Goal: Transaction & Acquisition: Purchase product/service

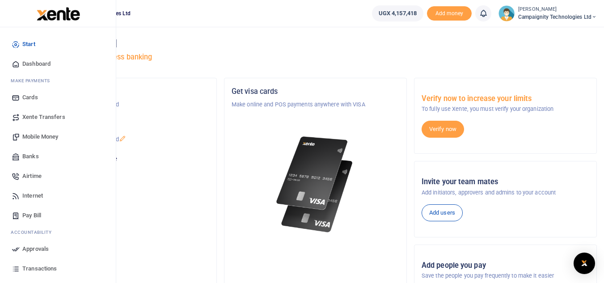
click at [27, 142] on link "Mobile Money" at bounding box center [57, 137] width 101 height 20
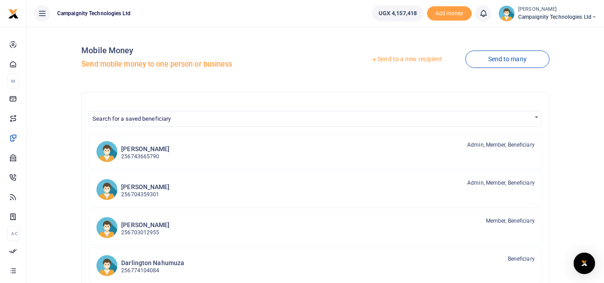
click at [422, 63] on link "Send to a new recipient" at bounding box center [406, 59] width 117 height 16
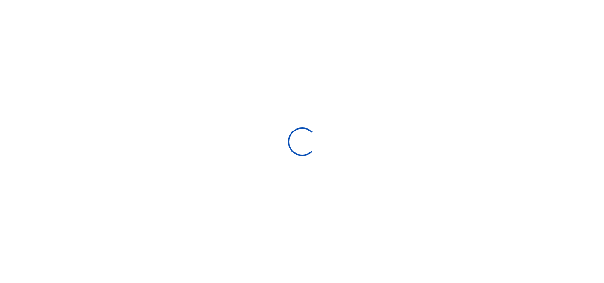
select select
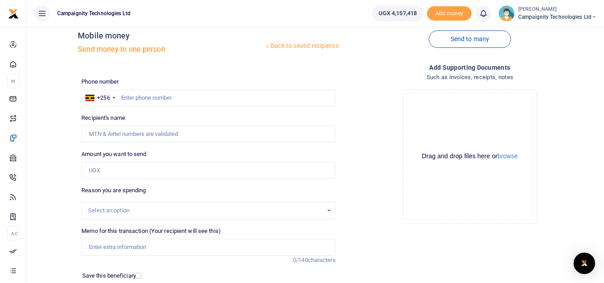
scroll to position [16, 0]
click at [193, 129] on input "Recipient's name" at bounding box center [208, 133] width 254 height 17
click at [204, 96] on input "text" at bounding box center [208, 96] width 254 height 17
type input "787269229"
click at [125, 172] on input "Amount you want to send" at bounding box center [208, 169] width 254 height 17
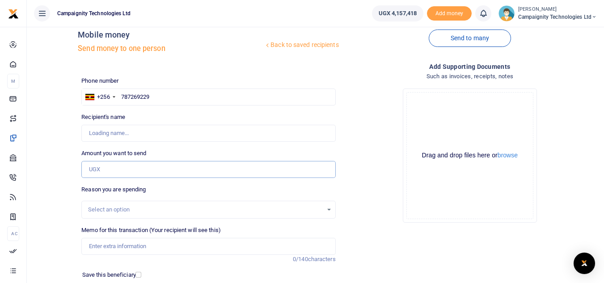
type input "[PERSON_NAME]"
paste input "1,952,062"
click at [104, 170] on input "1,952,062" at bounding box center [208, 169] width 254 height 17
drag, startPoint x: 122, startPoint y: 173, endPoint x: 106, endPoint y: 172, distance: 15.7
click at [106, 172] on input "1,952,062" at bounding box center [208, 169] width 254 height 17
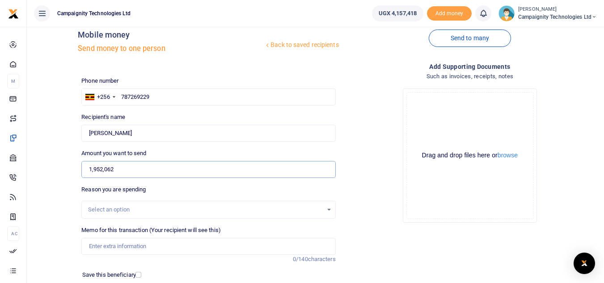
scroll to position [21, 0]
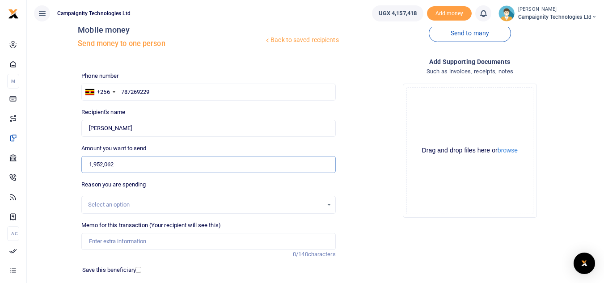
type input "1,952,062"
click at [166, 239] on input "Memo for this transaction (Your recipient will see this)" at bounding box center [208, 241] width 254 height 17
paste input "1,952,062"
type input "1,952,062"
click at [141, 164] on input "1,952,062" at bounding box center [208, 164] width 254 height 17
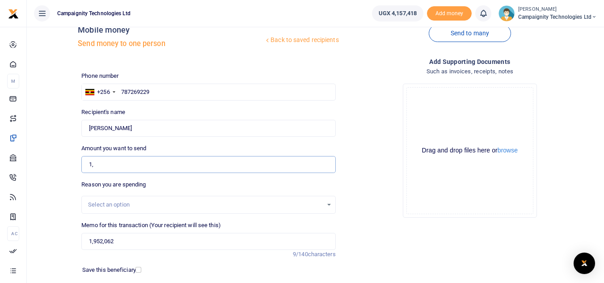
type input "1"
type input "1,952,062"
click at [135, 242] on input "1,952,062" at bounding box center [208, 241] width 254 height 17
type input "1"
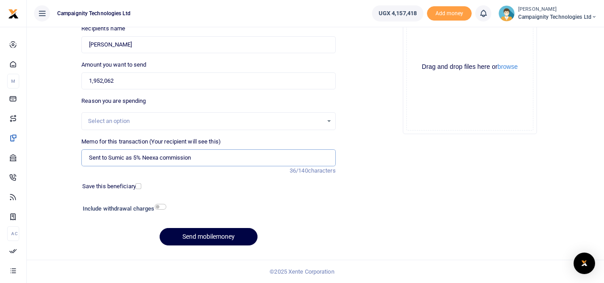
type input "Sent to Sumic as 5% Neexa commission"
click at [165, 205] on input "checkbox" at bounding box center [161, 207] width 12 height 6
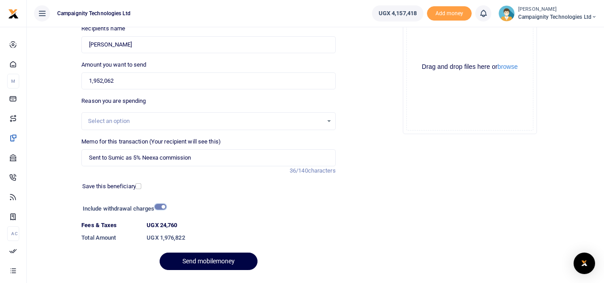
click at [157, 207] on input "checkbox" at bounding box center [161, 207] width 12 height 6
checkbox input "false"
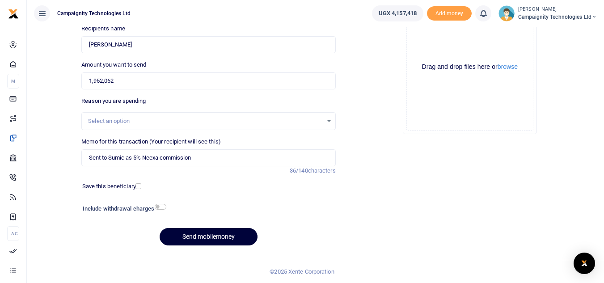
click at [220, 234] on button "Send mobilemoney" at bounding box center [209, 236] width 98 height 17
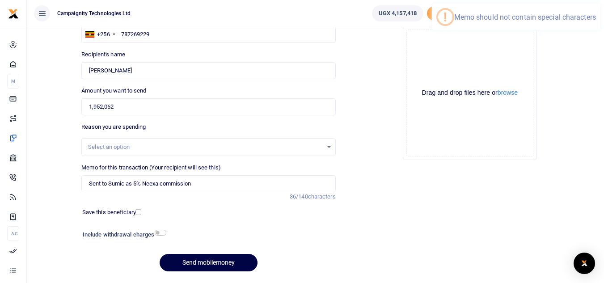
scroll to position [32, 0]
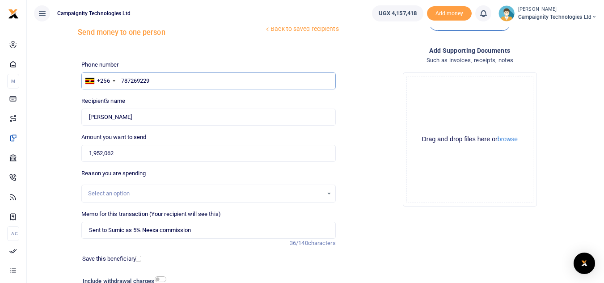
click at [122, 78] on input "787269229" at bounding box center [208, 80] width 254 height 17
click at [140, 231] on input "Sent to Sumic as 5% Neexa commission" at bounding box center [208, 230] width 254 height 17
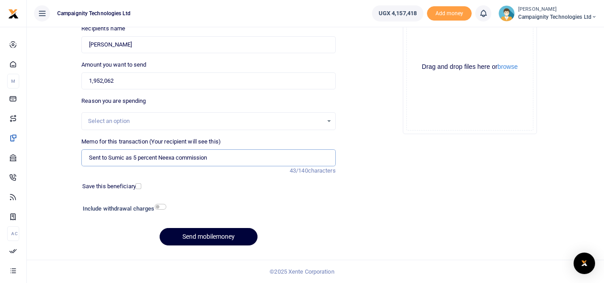
type input "Sent to Sumic as 5 percent Neexa commission"
click at [202, 237] on button "Send mobilemoney" at bounding box center [209, 236] width 98 height 17
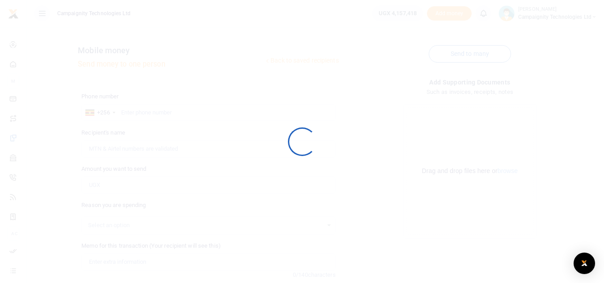
scroll to position [104, 0]
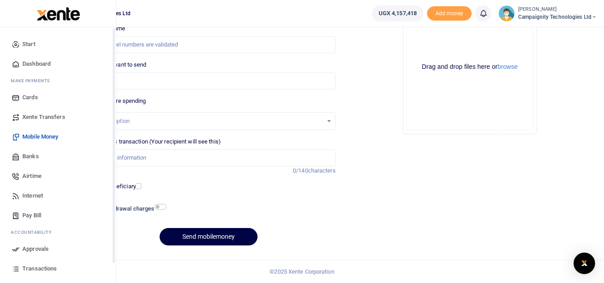
click at [40, 251] on span "Approvals" at bounding box center [35, 248] width 26 height 9
click at [33, 249] on span "Approvals" at bounding box center [35, 248] width 26 height 9
click at [29, 249] on span "Approvals" at bounding box center [35, 248] width 26 height 9
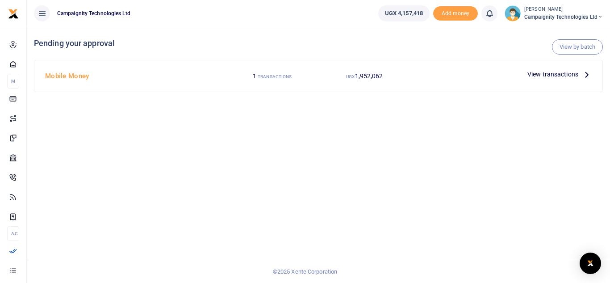
click at [540, 76] on span "View transactions" at bounding box center [553, 74] width 51 height 10
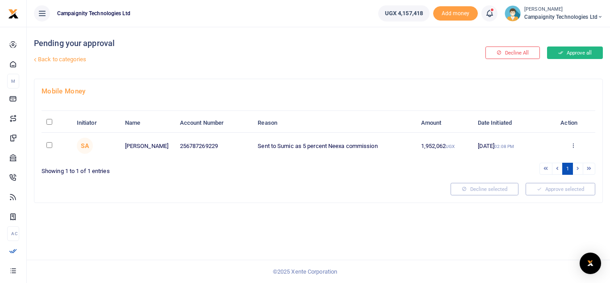
click at [568, 55] on button "Approve all" at bounding box center [575, 52] width 56 height 13
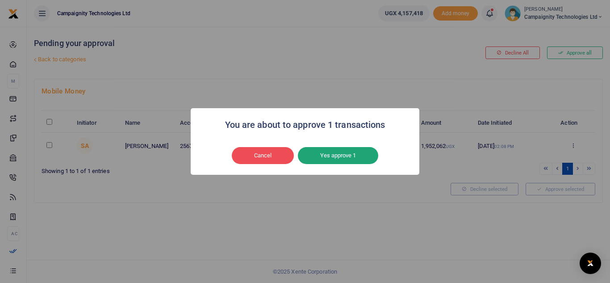
click at [340, 152] on button "Yes approve 1" at bounding box center [338, 155] width 80 height 17
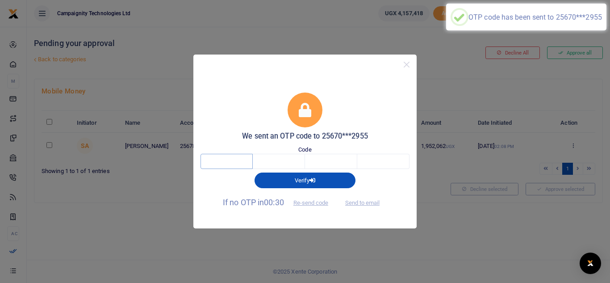
click at [237, 157] on input "text" at bounding box center [227, 161] width 52 height 15
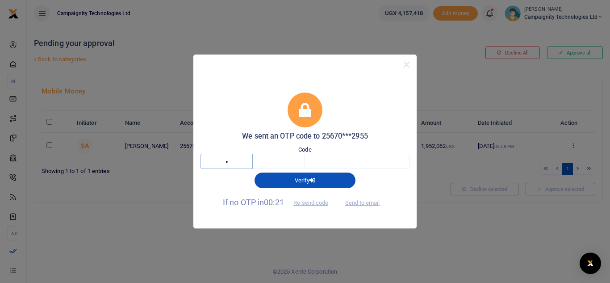
type input "6"
type input "8"
type input "6"
type input "9"
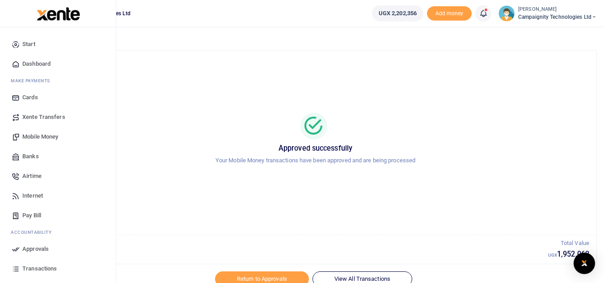
click at [50, 248] on link "Approvals" at bounding box center [57, 249] width 101 height 20
click at [52, 267] on span "Transactions" at bounding box center [39, 268] width 34 height 9
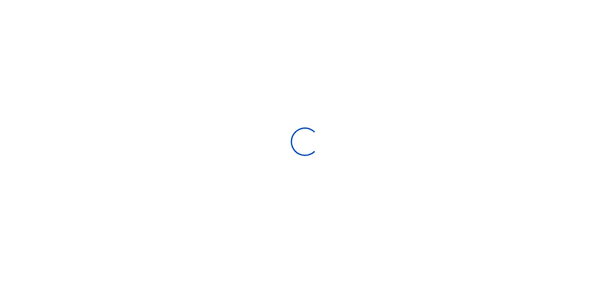
select select
type input "[DATE] - [DATE]"
